Goal: Information Seeking & Learning: Learn about a topic

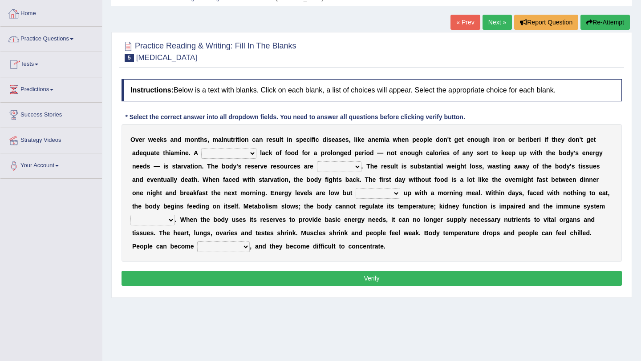
scroll to position [40, 0]
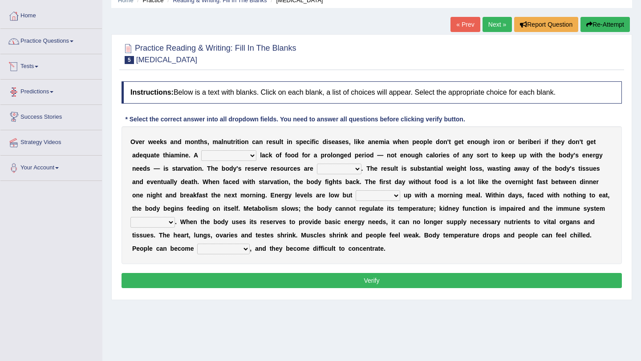
click at [52, 44] on link "Practice Questions" at bounding box center [50, 40] width 101 height 22
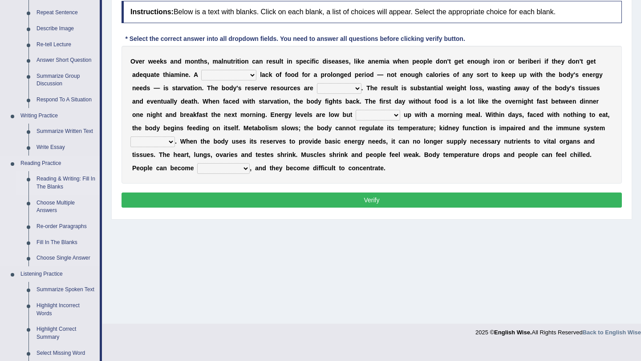
scroll to position [157, 0]
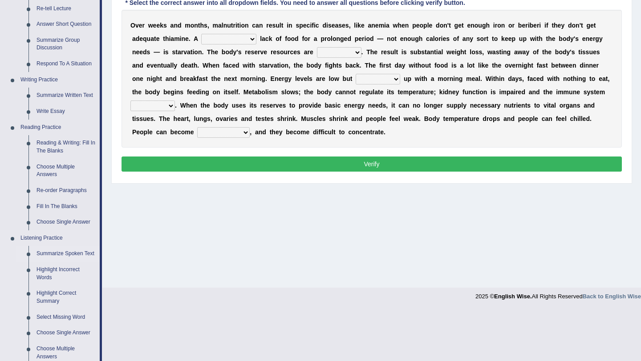
click at [48, 254] on link "Summarize Spoken Text" at bounding box center [65, 254] width 67 height 16
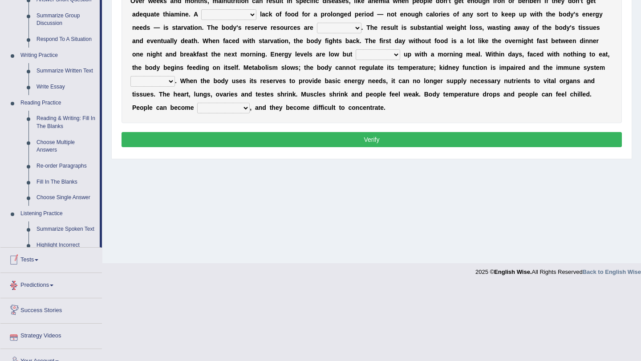
scroll to position [223, 0]
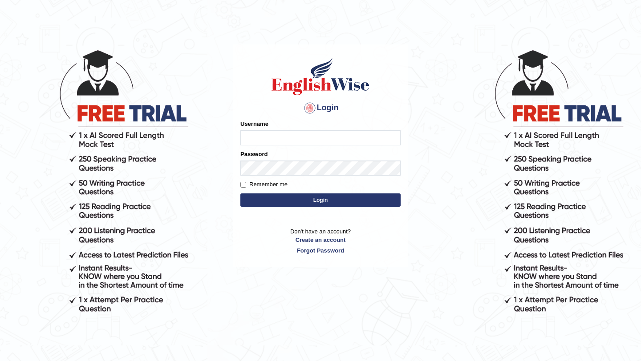
type input "0415313655"
click at [266, 203] on button "Login" at bounding box center [320, 200] width 160 height 13
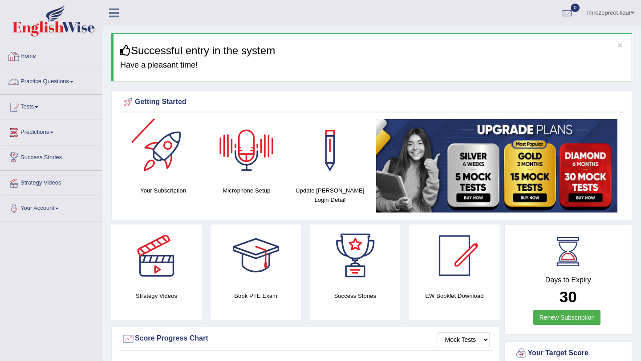
click at [57, 81] on link "Practice Questions" at bounding box center [50, 80] width 101 height 22
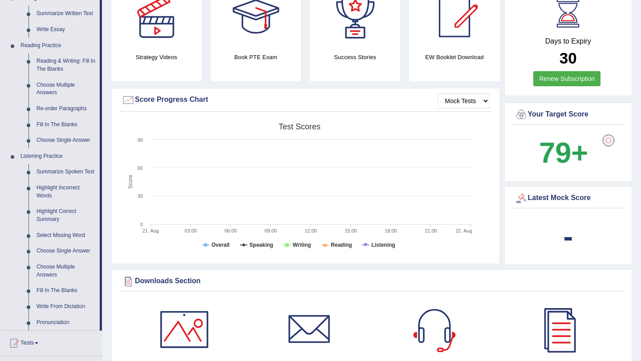
scroll to position [248, 0]
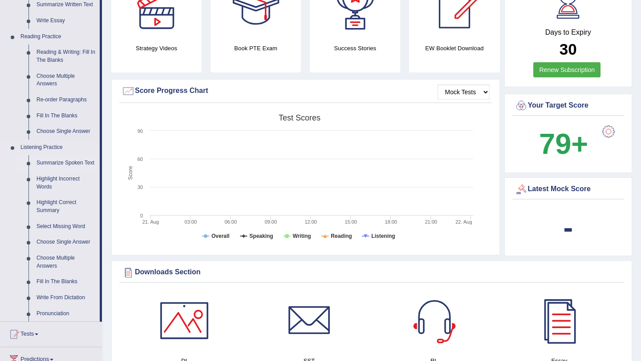
click at [56, 165] on link "Summarize Spoken Text" at bounding box center [65, 163] width 67 height 16
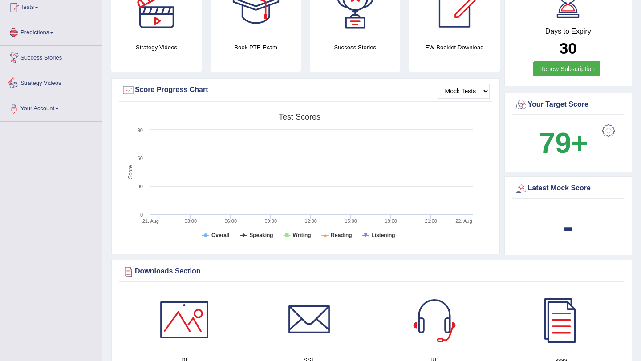
scroll to position [335, 0]
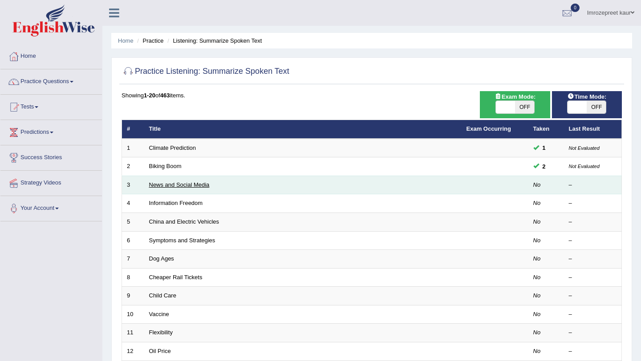
click at [188, 184] on link "News and Social Media" at bounding box center [179, 184] width 60 height 7
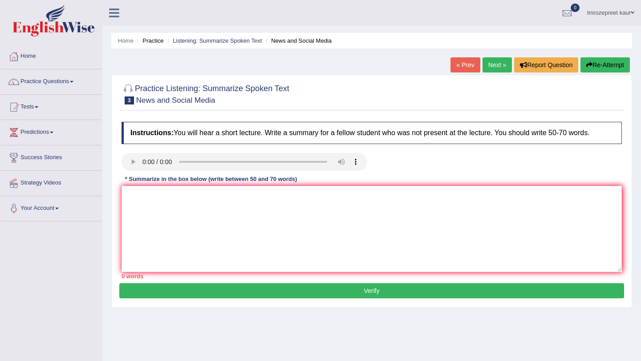
click at [456, 63] on link "« Prev" at bounding box center [464, 64] width 29 height 15
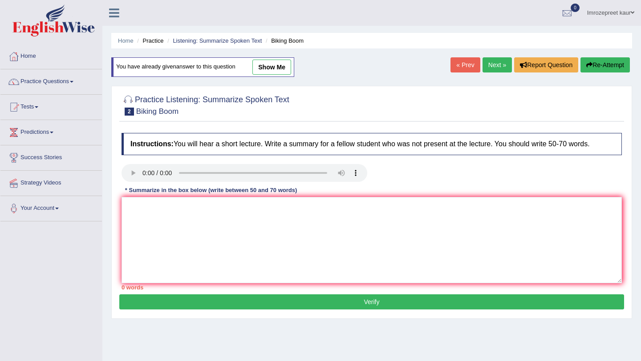
click at [281, 72] on link "show me" at bounding box center [271, 67] width 39 height 15
type textarea "A noteworthy point revealed in the lecture was about bicycling in the United St…"
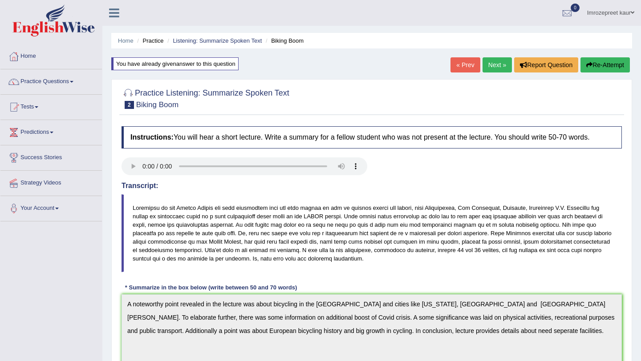
click at [491, 65] on link "Next »" at bounding box center [496, 64] width 29 height 15
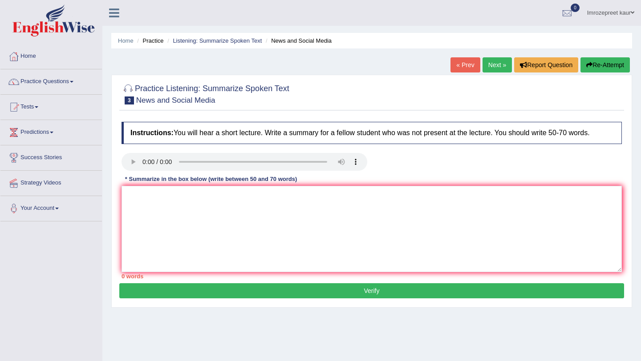
click at [398, 154] on div at bounding box center [371, 163] width 509 height 20
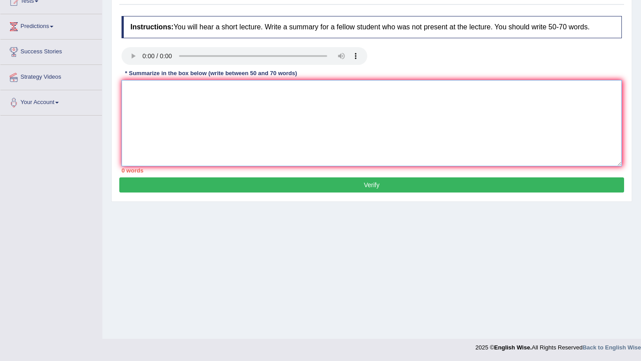
click at [194, 90] on textarea at bounding box center [371, 123] width 500 height 86
